Goal: Task Accomplishment & Management: Manage account settings

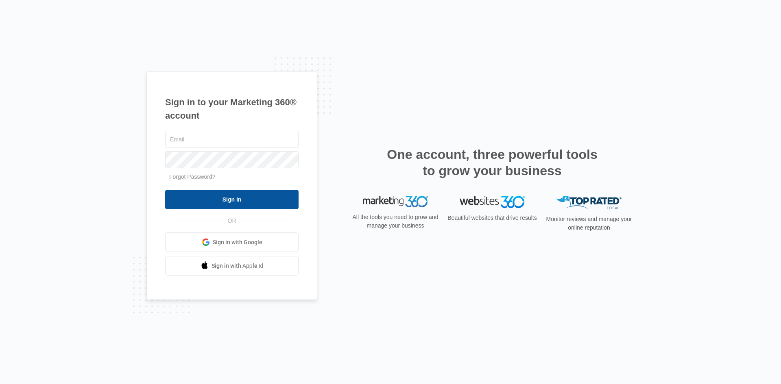
type input "[EMAIL_ADDRESS][DOMAIN_NAME]"
click at [251, 197] on input "Sign In" at bounding box center [231, 200] width 133 height 20
